Goal: Navigation & Orientation: Find specific page/section

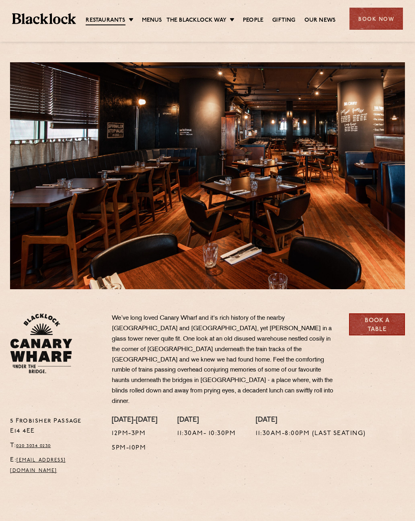
click at [232, 14] on ul "Restaurants Soho City Shoreditch Covent Garden Canary Wharf Manchester Birmingh…" at bounding box center [210, 18] width 269 height 13
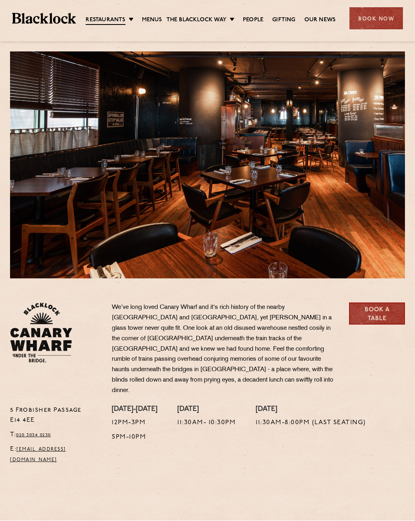
scroll to position [11, 0]
click at [0, 0] on link "Pre & Post Theatre" at bounding box center [0, 0] width 0 height 0
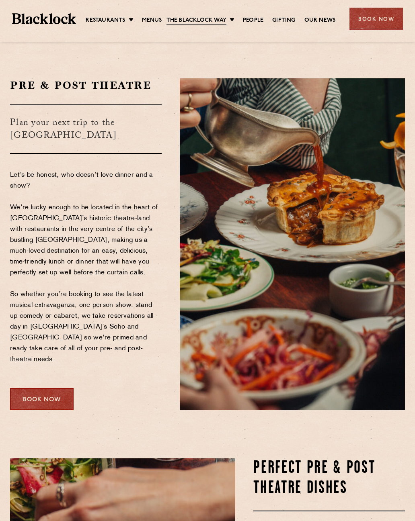
click at [127, 14] on ul "Restaurants [GEOGRAPHIC_DATA] [GEOGRAPHIC_DATA] [GEOGRAPHIC_DATA] [GEOGRAPHIC_D…" at bounding box center [210, 18] width 269 height 13
click at [124, 16] on link "Restaurants" at bounding box center [105, 20] width 39 height 8
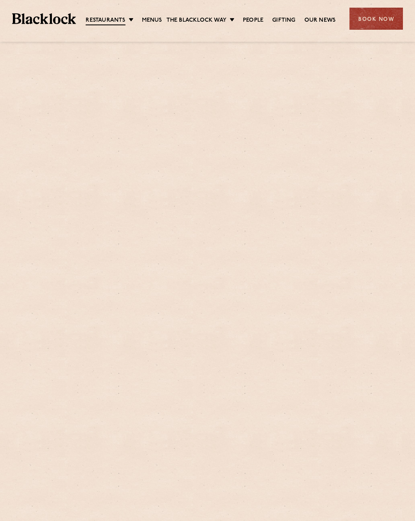
click at [155, 17] on link "Menus" at bounding box center [152, 20] width 20 height 8
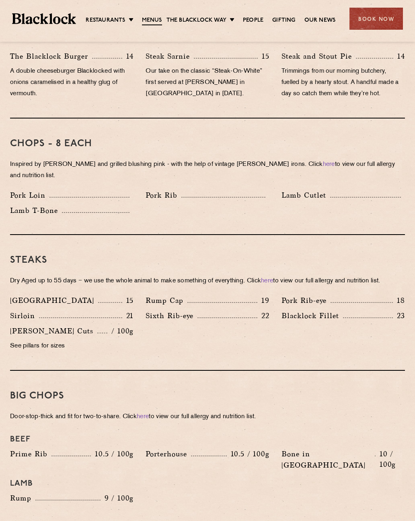
scroll to position [560, 0]
